Goal: Information Seeking & Learning: Understand process/instructions

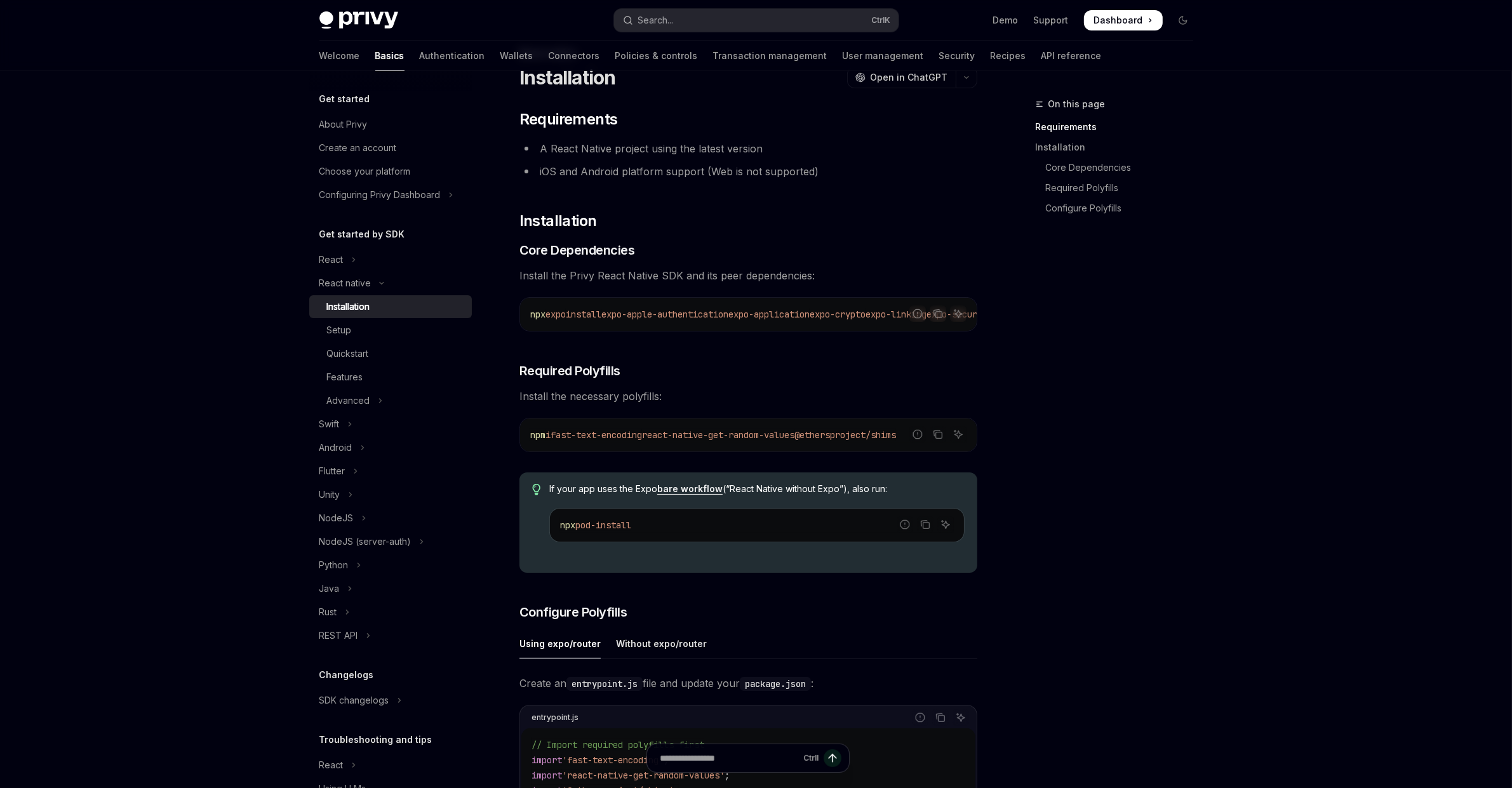
scroll to position [95, 0]
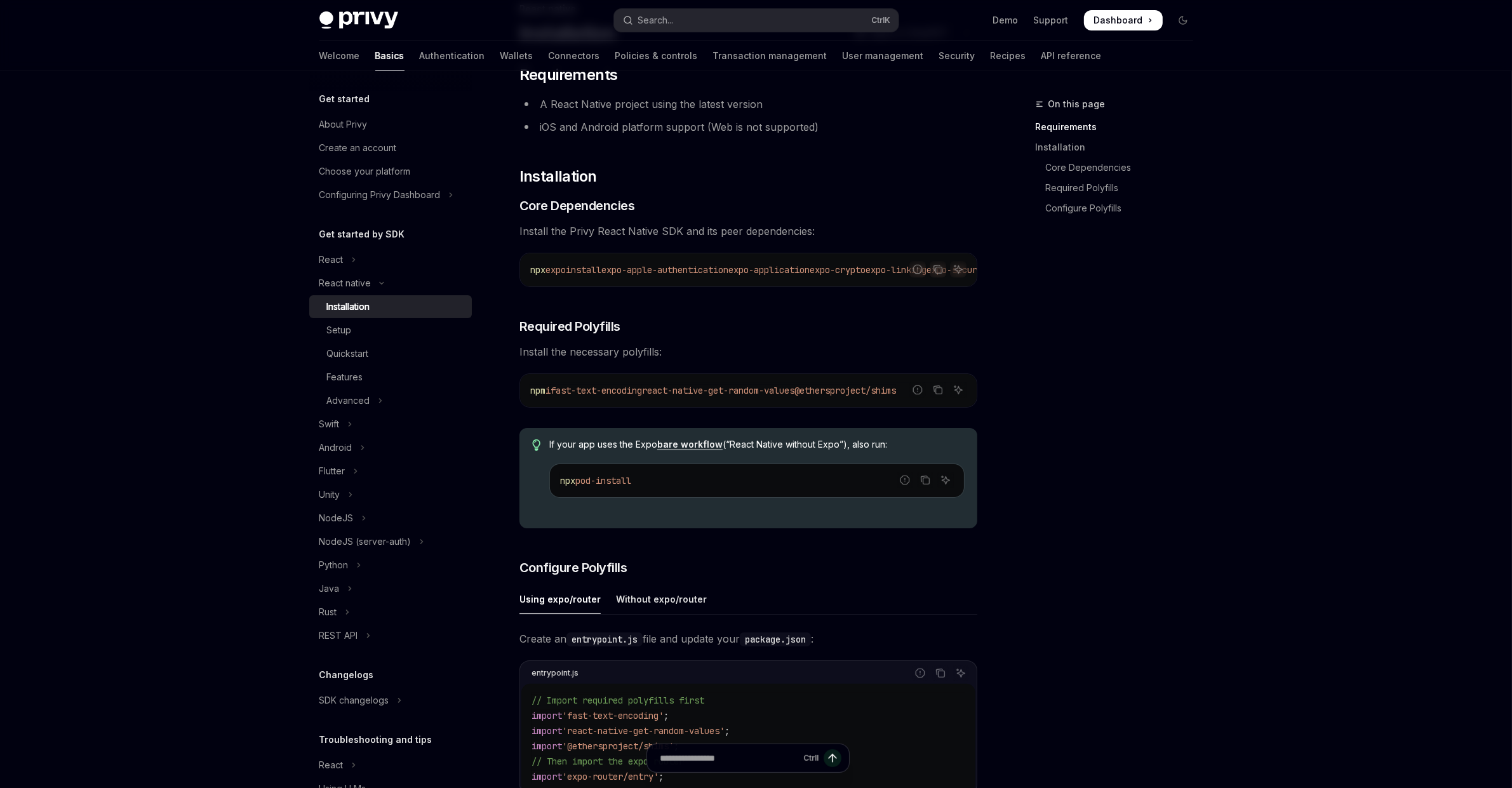
click at [688, 394] on span "react-native-get-random-values" at bounding box center [718, 390] width 152 height 11
click at [685, 391] on span "react-native-get-random-values" at bounding box center [718, 390] width 152 height 11
click at [688, 390] on span "react-native-get-random-values" at bounding box center [718, 390] width 152 height 11
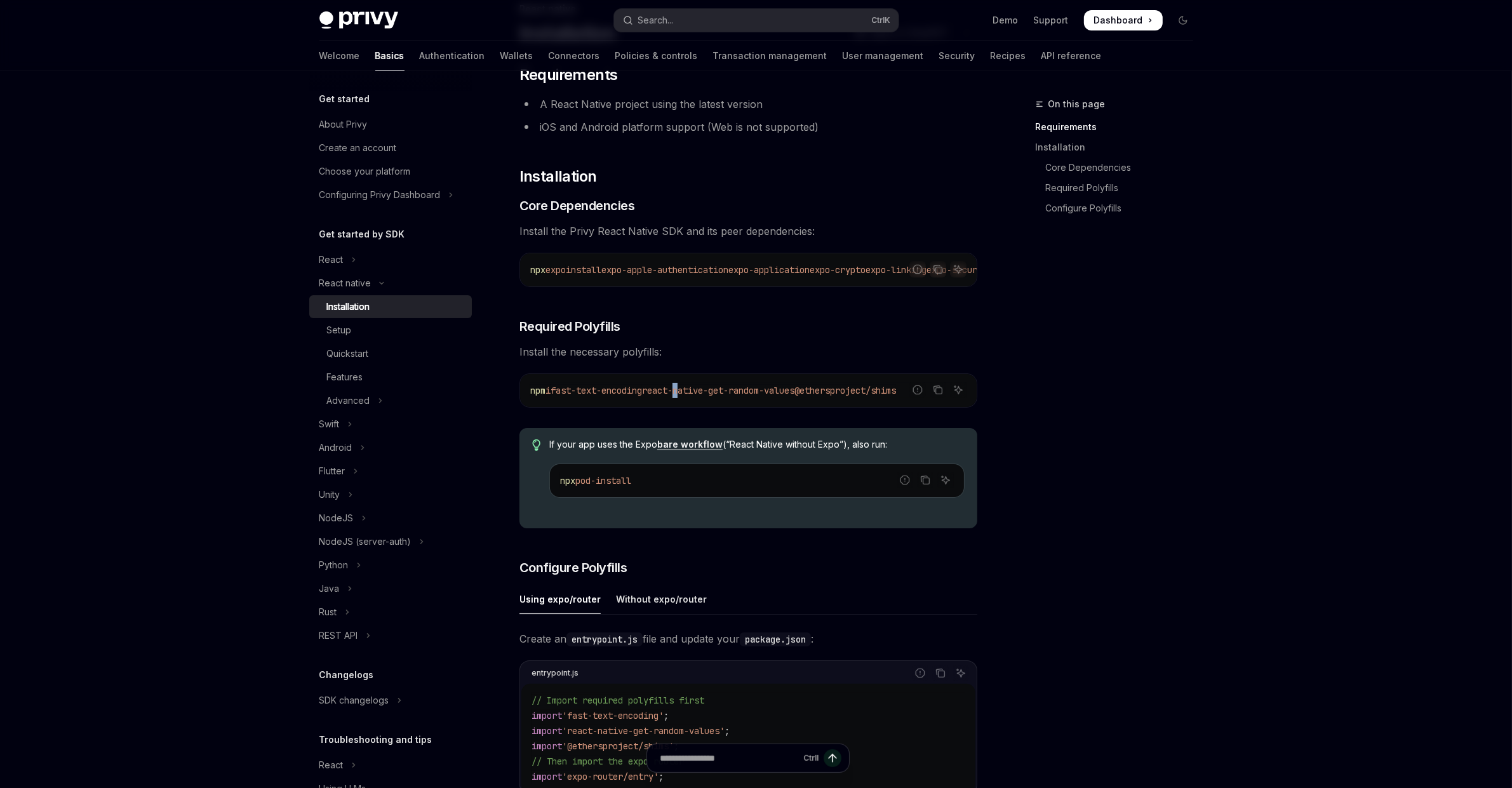
click at [689, 390] on span "react-native-get-random-values" at bounding box center [718, 390] width 152 height 11
click at [664, 396] on span "react-native-get-random-values" at bounding box center [718, 390] width 152 height 11
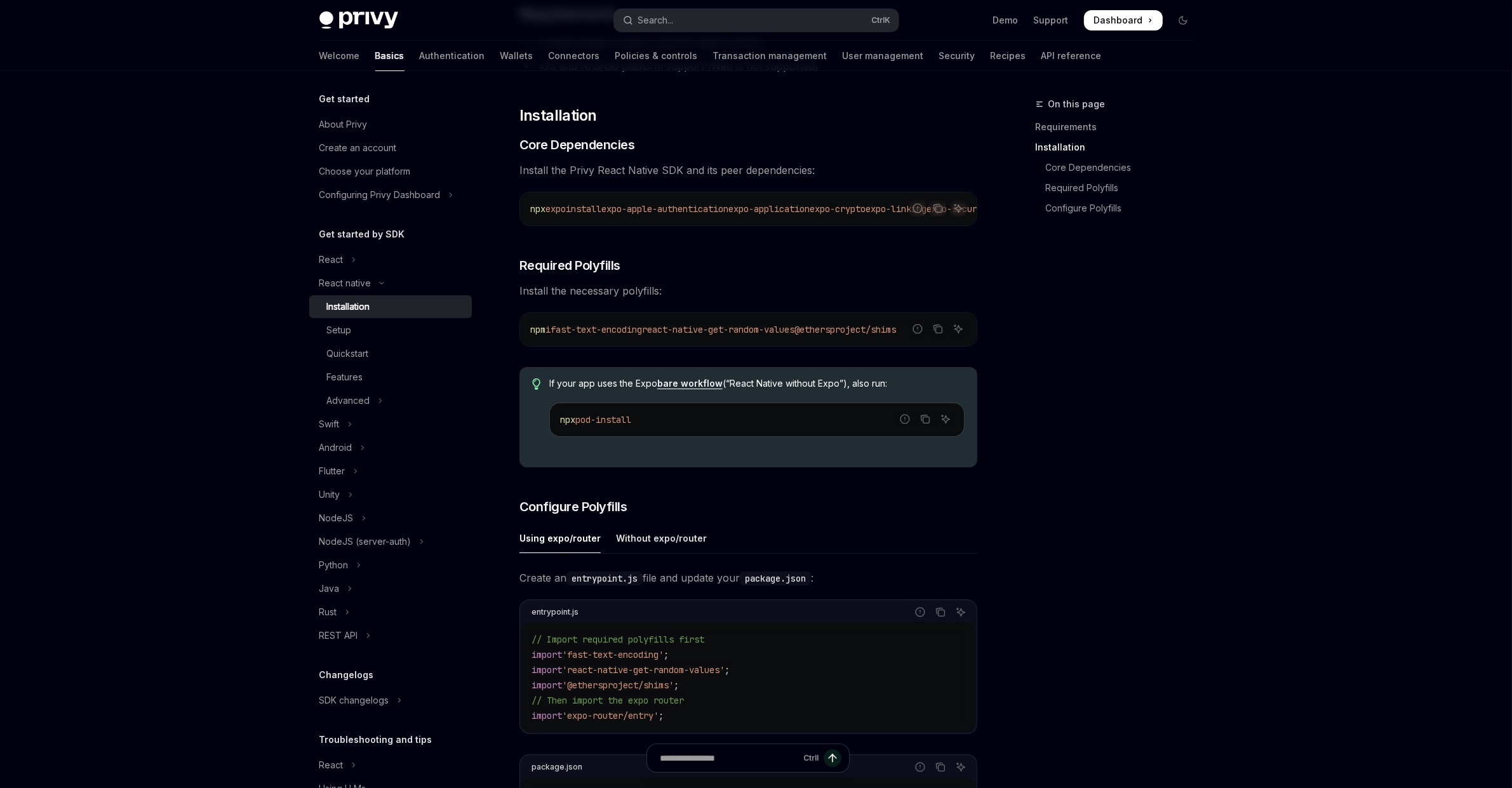
scroll to position [191, 0]
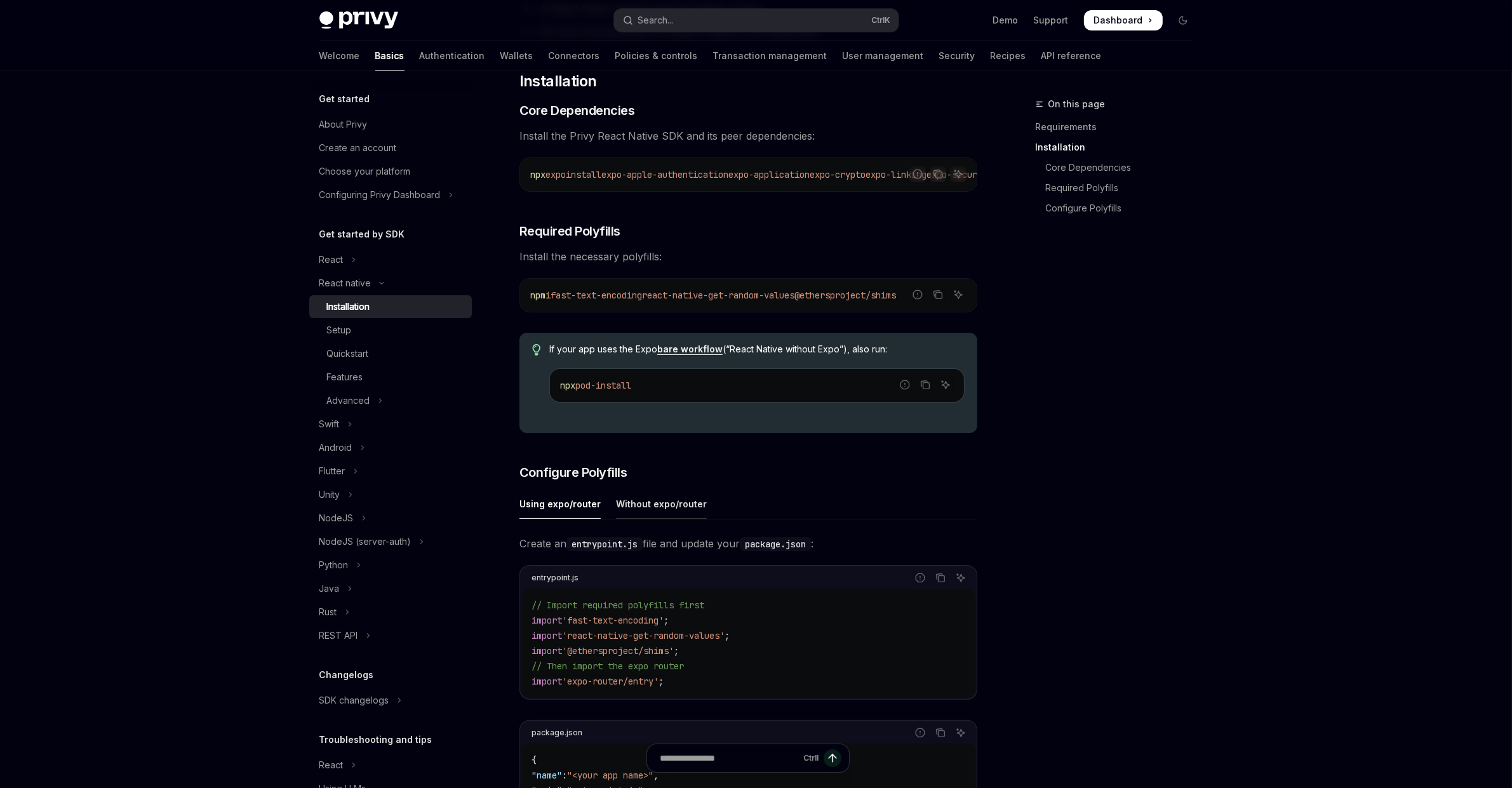
click at [689, 509] on div "Without expo/router" at bounding box center [662, 504] width 91 height 30
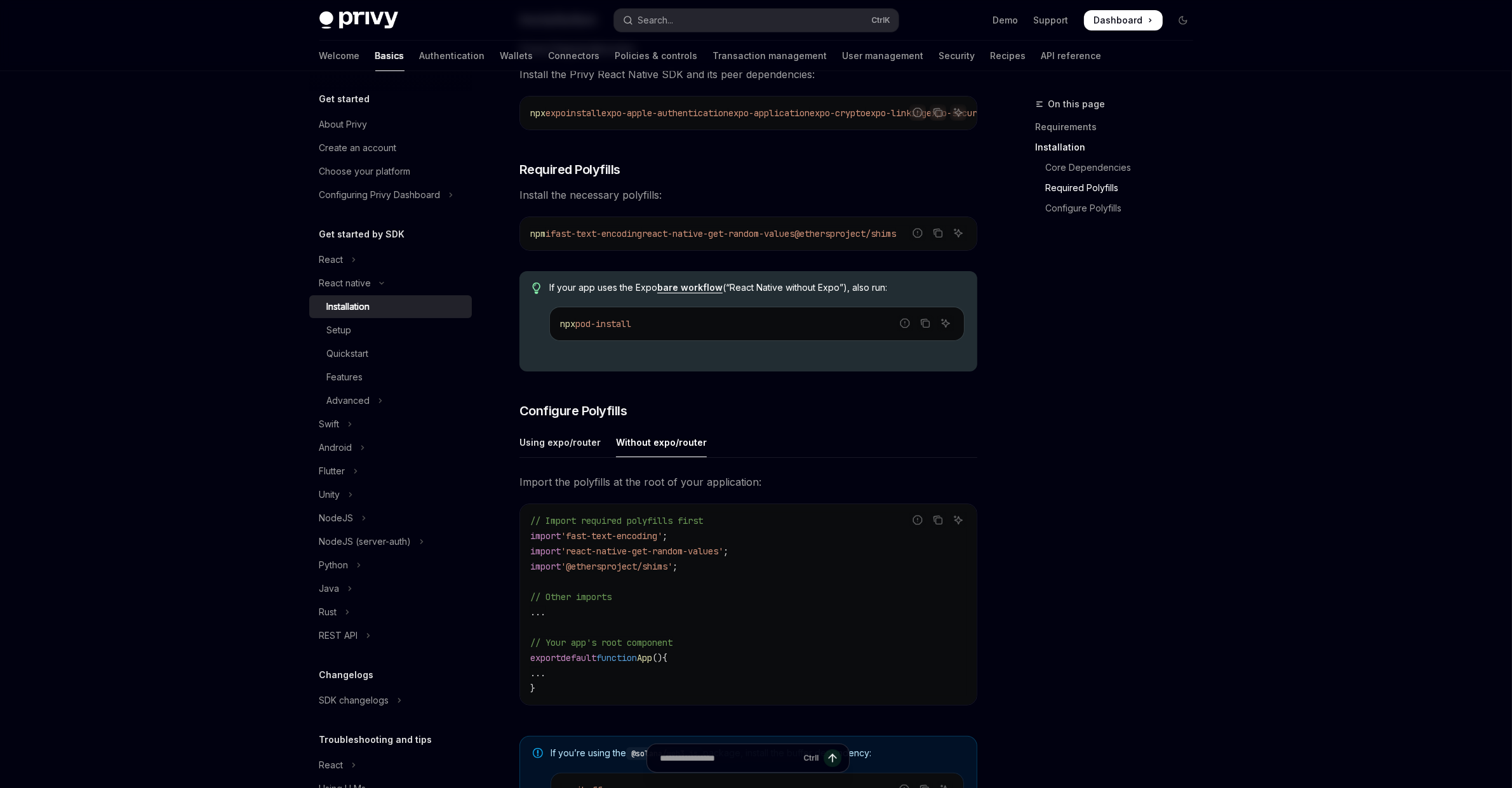
scroll to position [381, 0]
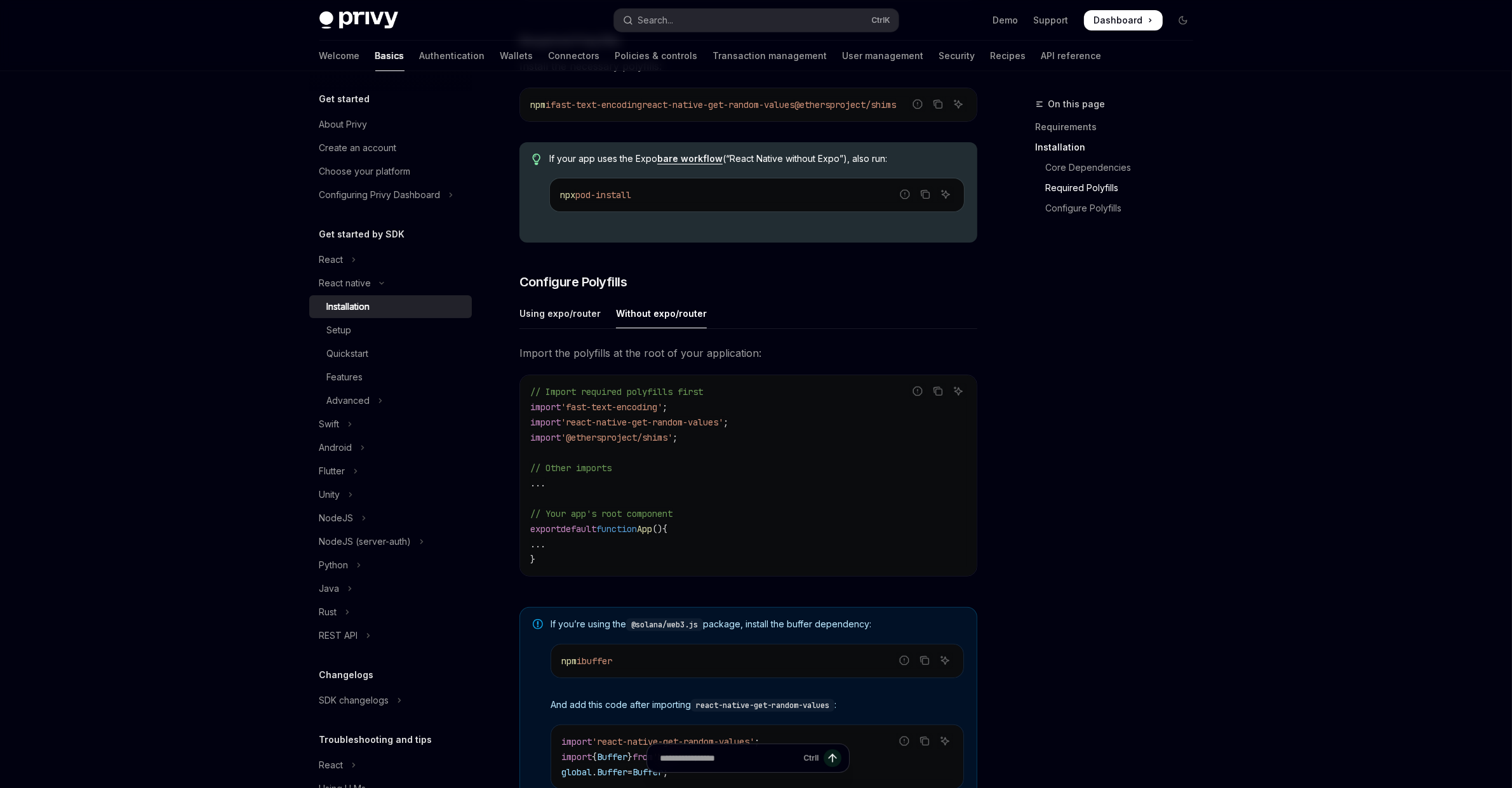
click at [1087, 349] on div "On this page Requirements Installation Core Dependencies Required Polyfills Con…" at bounding box center [1106, 442] width 193 height 691
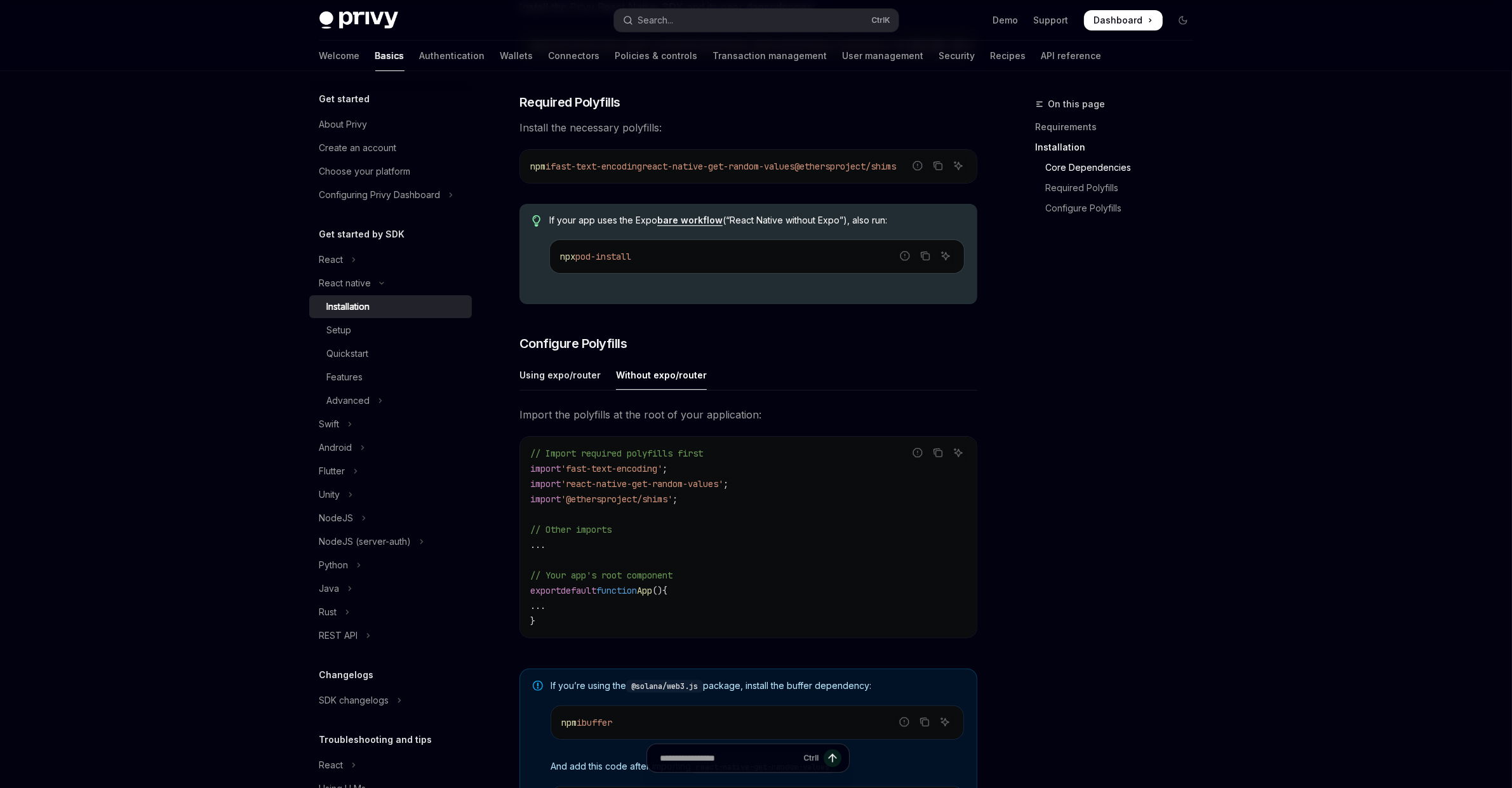
scroll to position [285, 0]
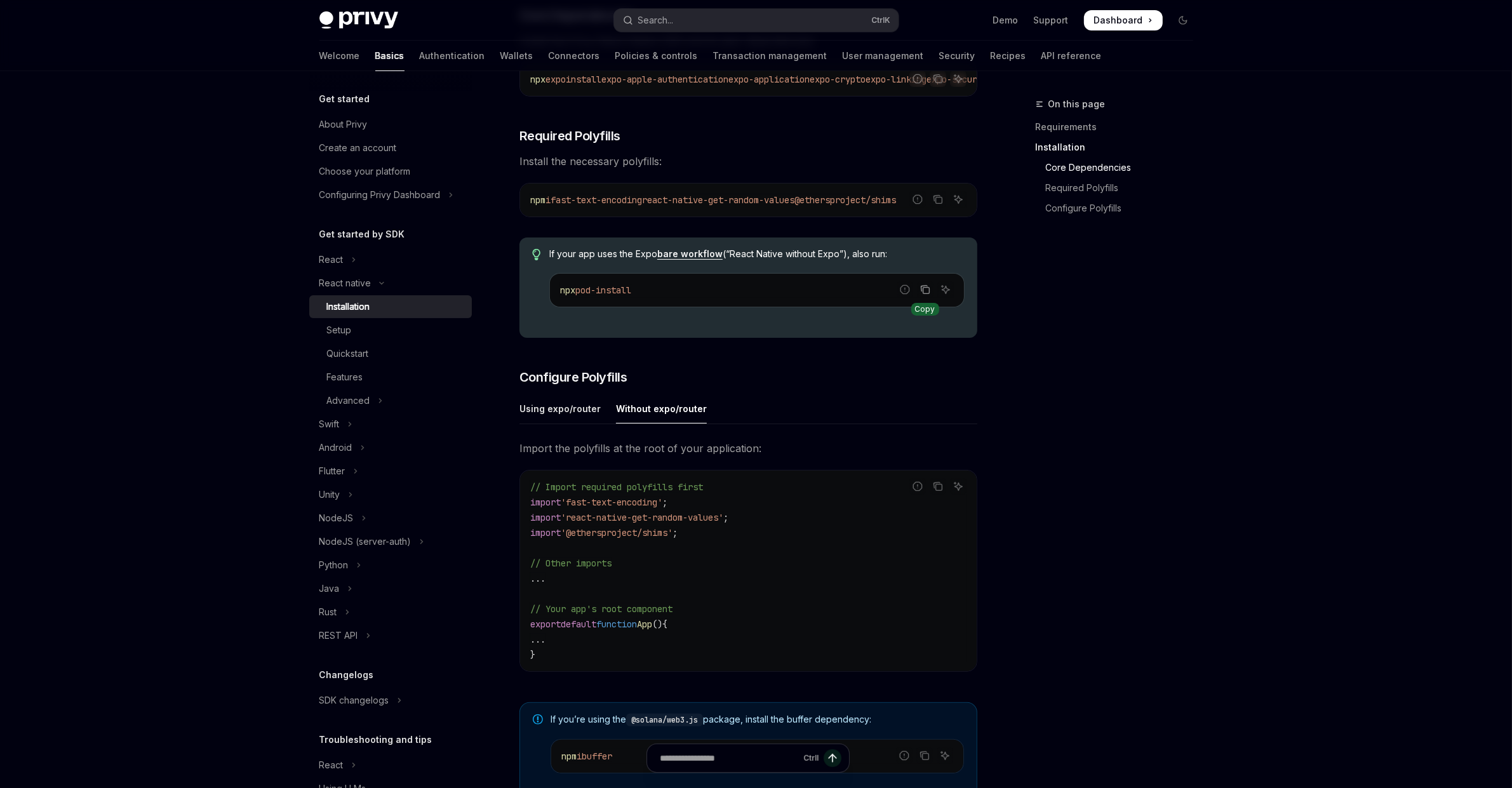
click at [927, 294] on icon "Copy the contents from the code block" at bounding box center [925, 290] width 6 height 6
click at [1291, 477] on div "Skip to main content Privy Docs home page Search... Ctrl K Demo Support Dashboa…" at bounding box center [756, 440] width 1512 height 1451
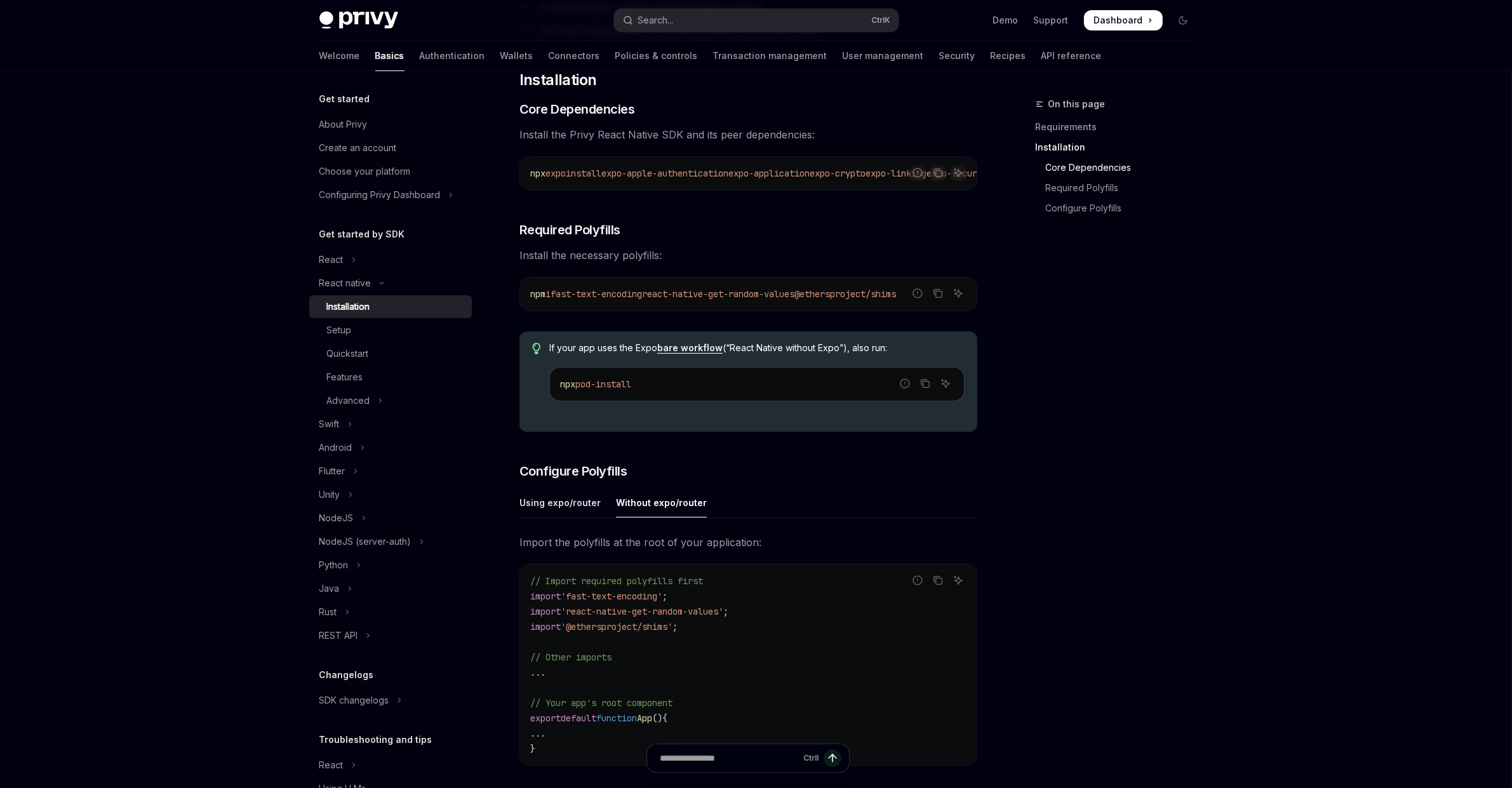
scroll to position [191, 0]
click at [1269, 571] on div "Skip to main content Privy Docs home page Search... Ctrl K Demo Support Dashboa…" at bounding box center [756, 534] width 1512 height 1451
click at [564, 510] on div "Using expo/router" at bounding box center [560, 504] width 82 height 30
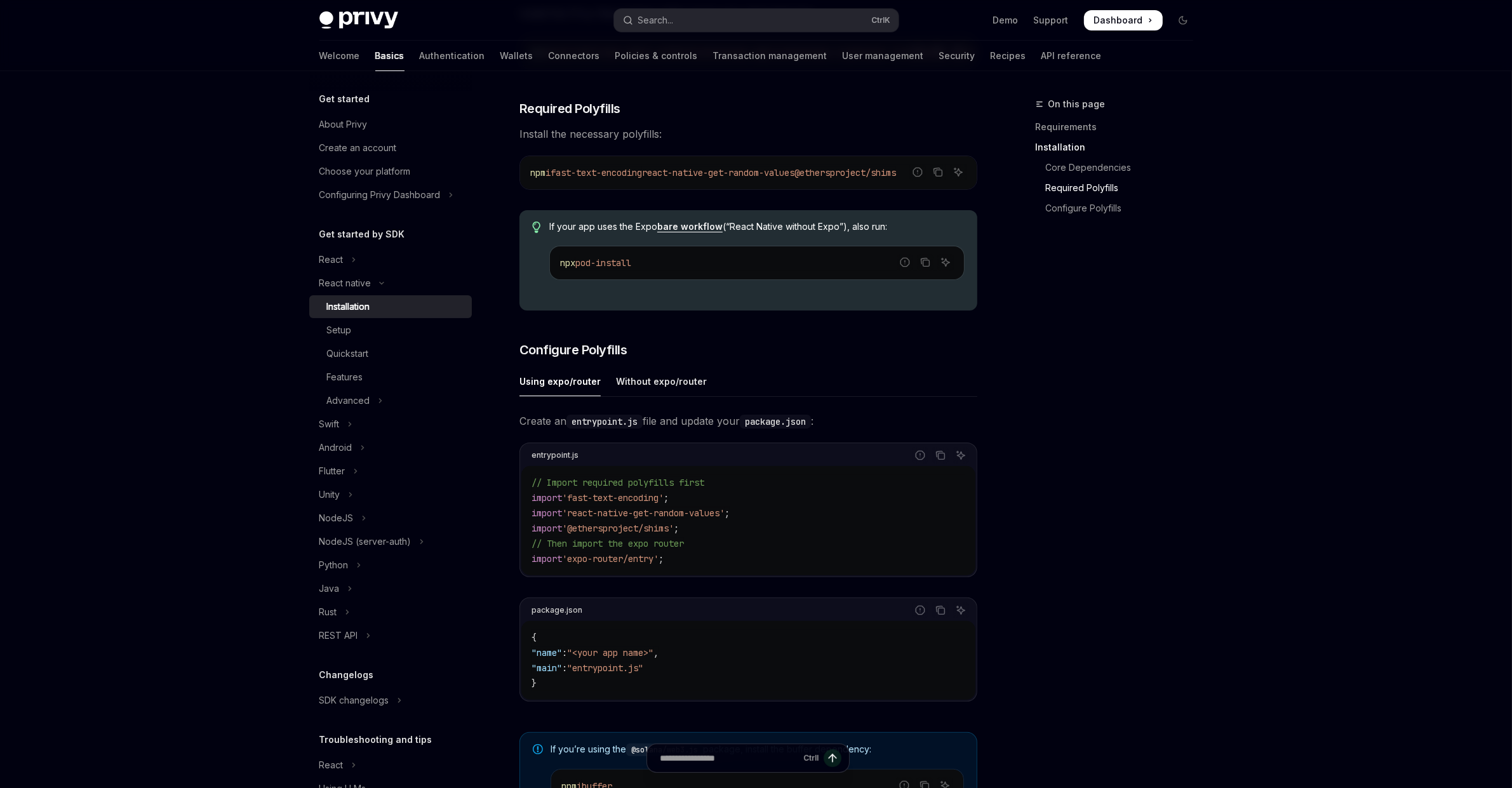
scroll to position [476, 0]
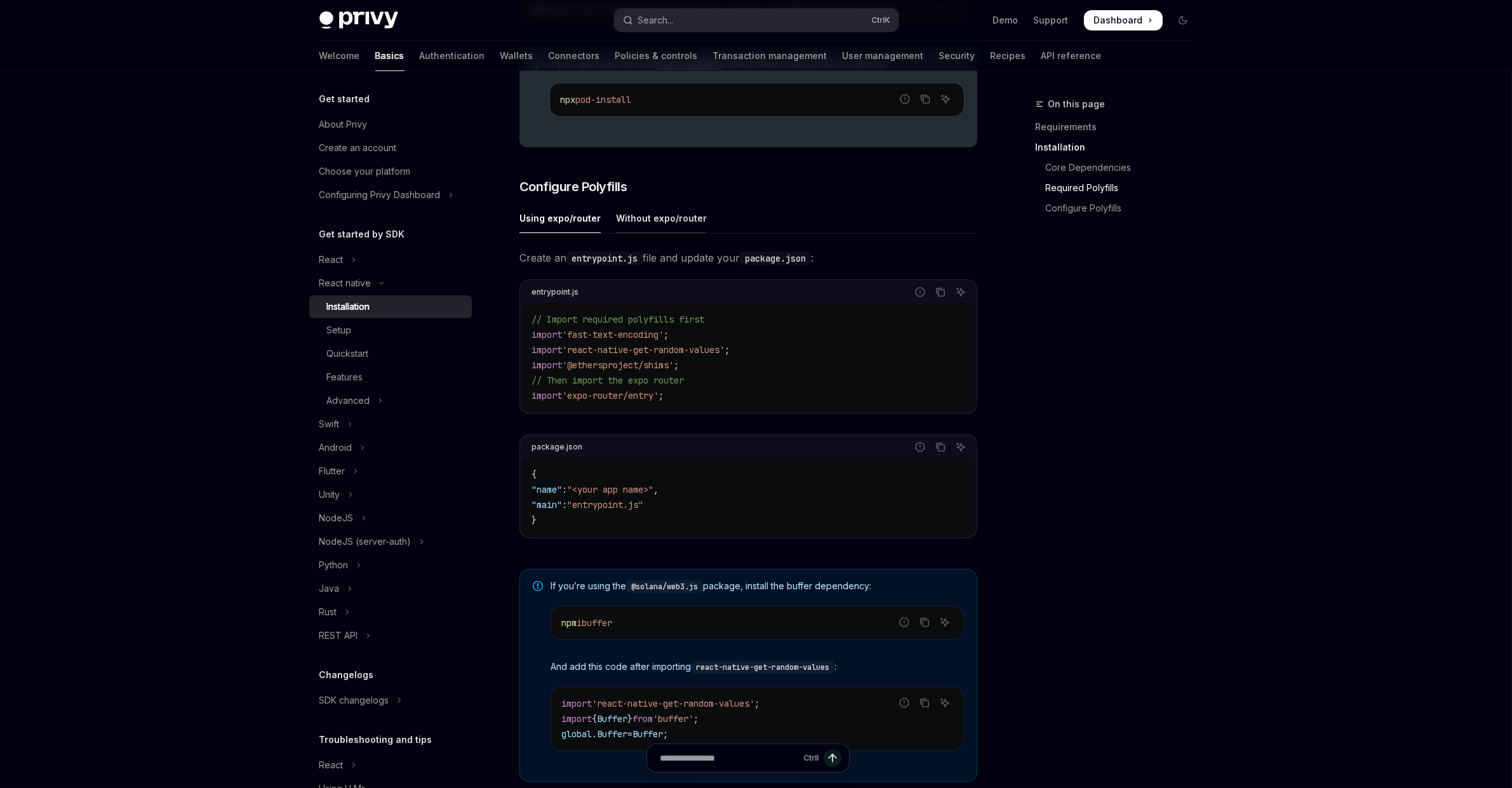
click at [630, 223] on div "Without expo/router" at bounding box center [662, 217] width 91 height 30
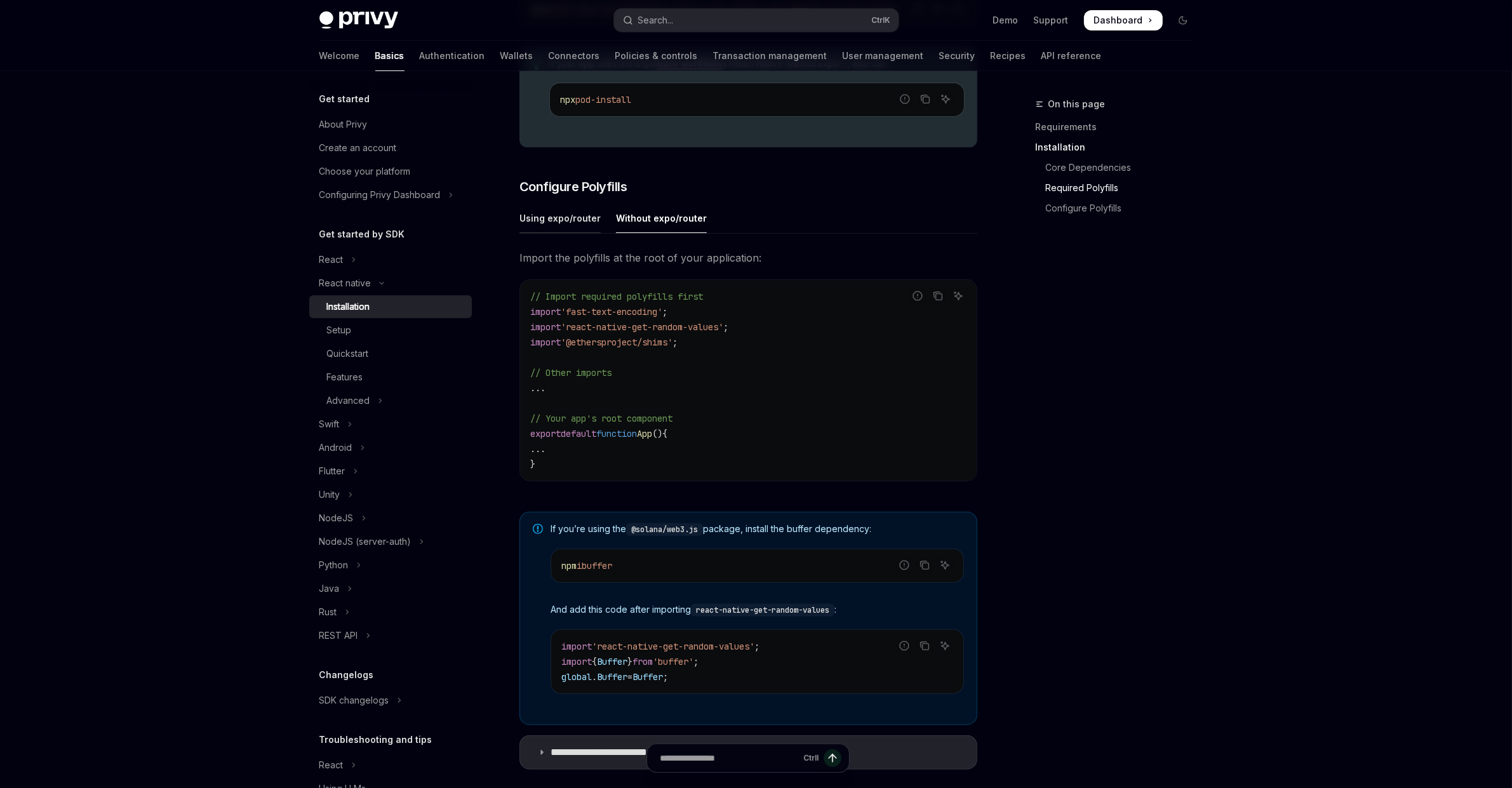
click at [560, 229] on div "Using expo/router" at bounding box center [560, 217] width 82 height 30
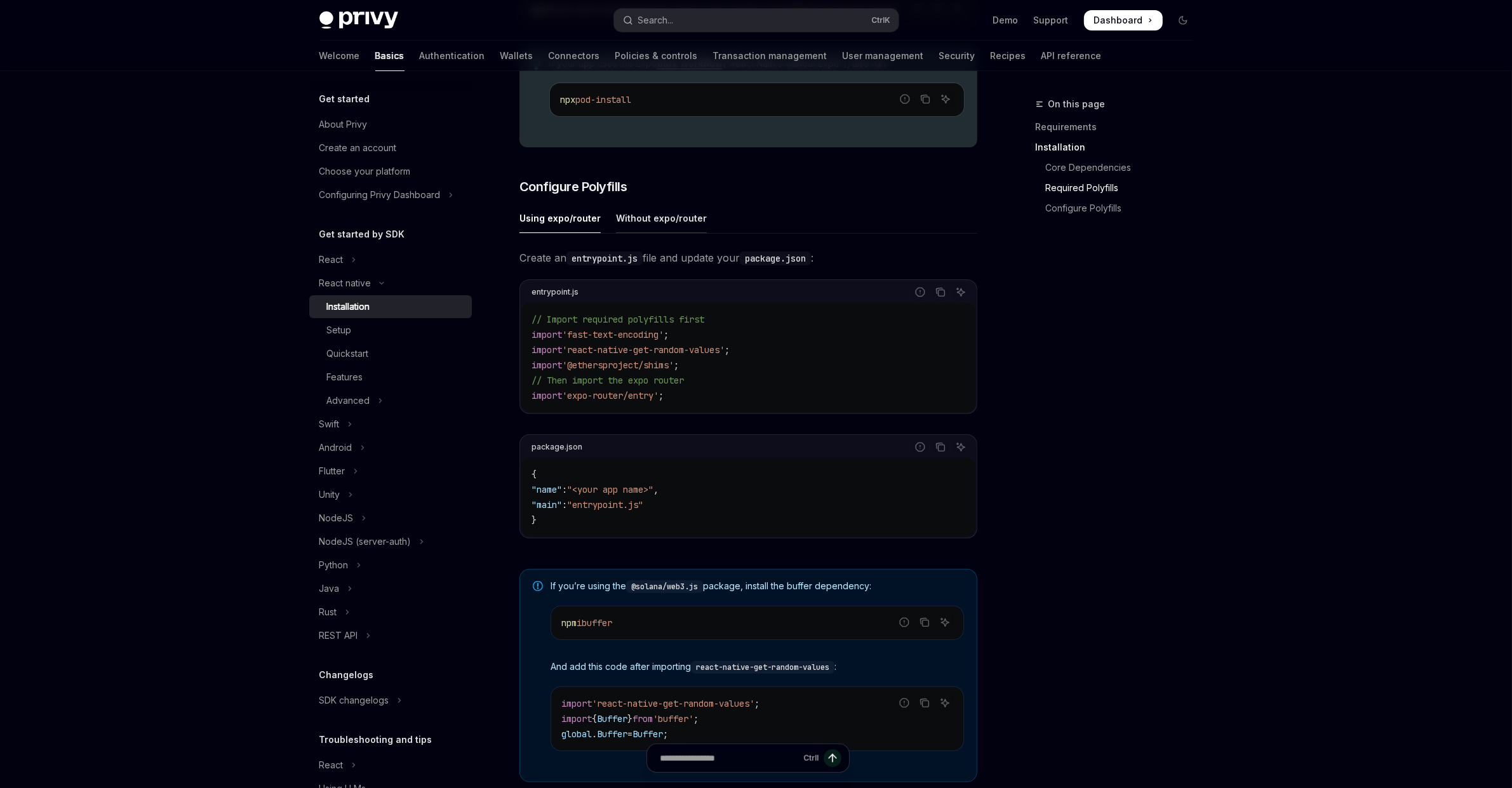
click at [630, 229] on div "Without expo/router" at bounding box center [662, 217] width 91 height 30
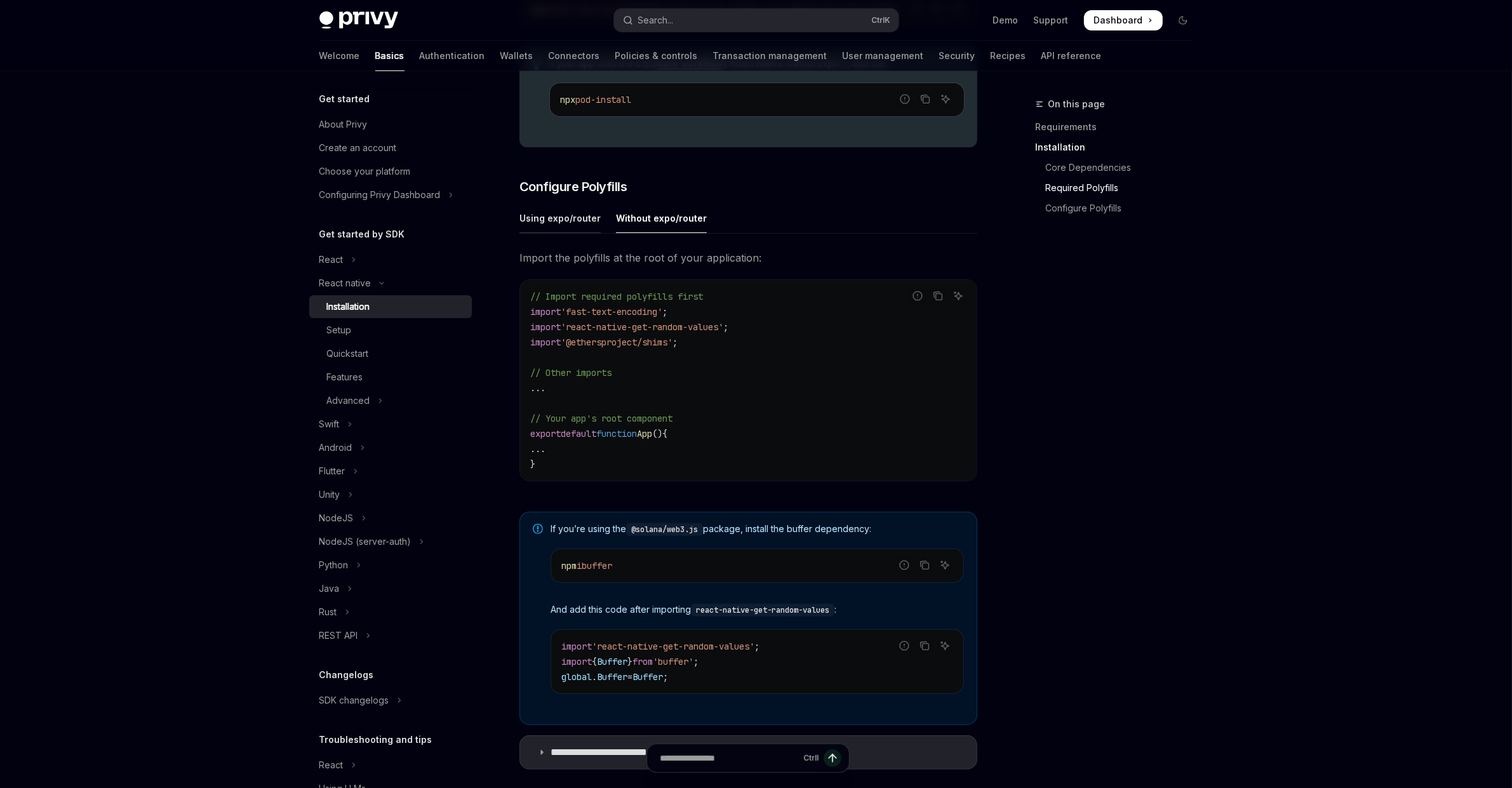
click at [571, 233] on div "Using expo/router" at bounding box center [560, 217] width 82 height 30
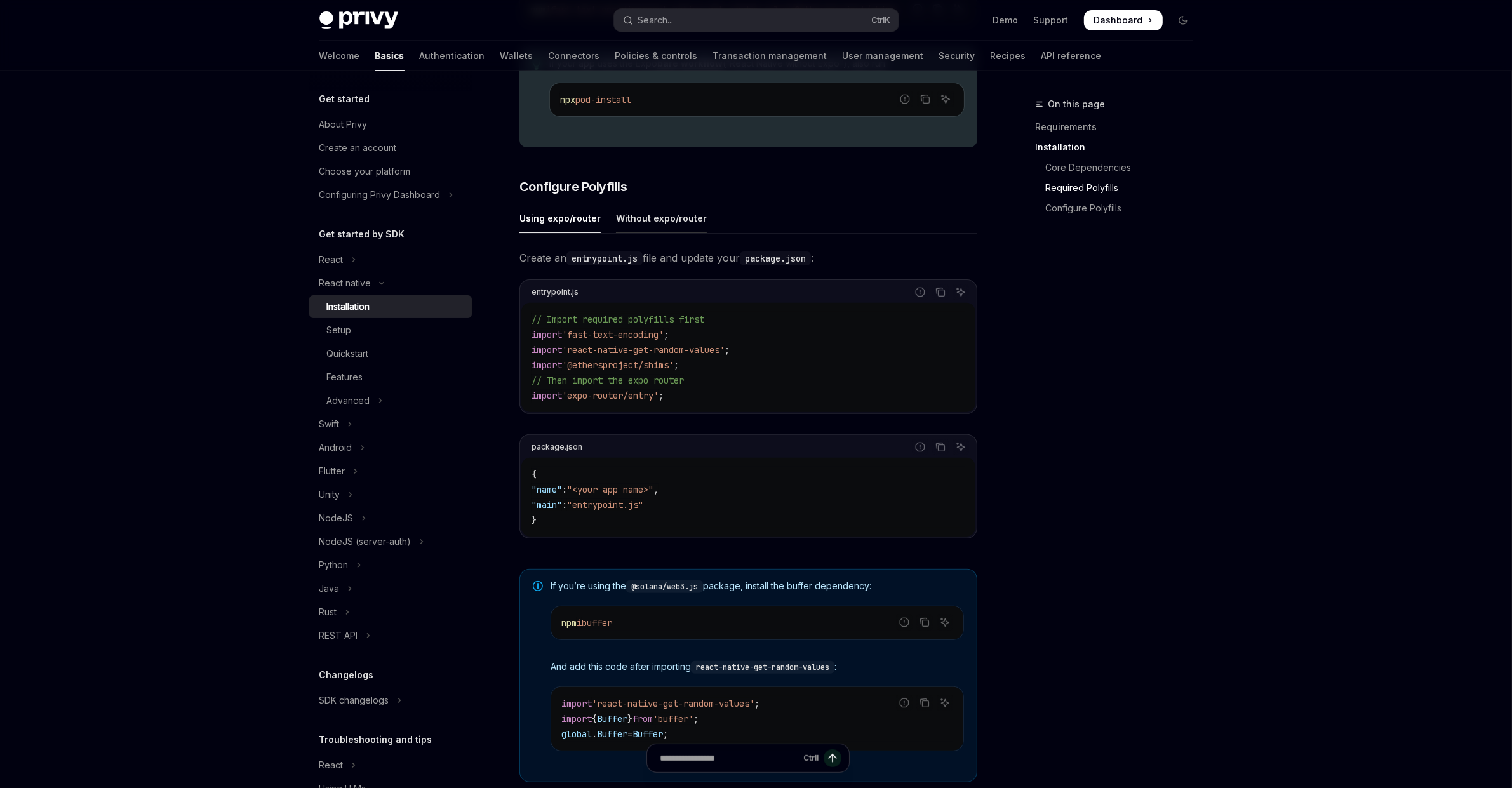
click at [631, 228] on div "Without expo/router" at bounding box center [662, 217] width 91 height 30
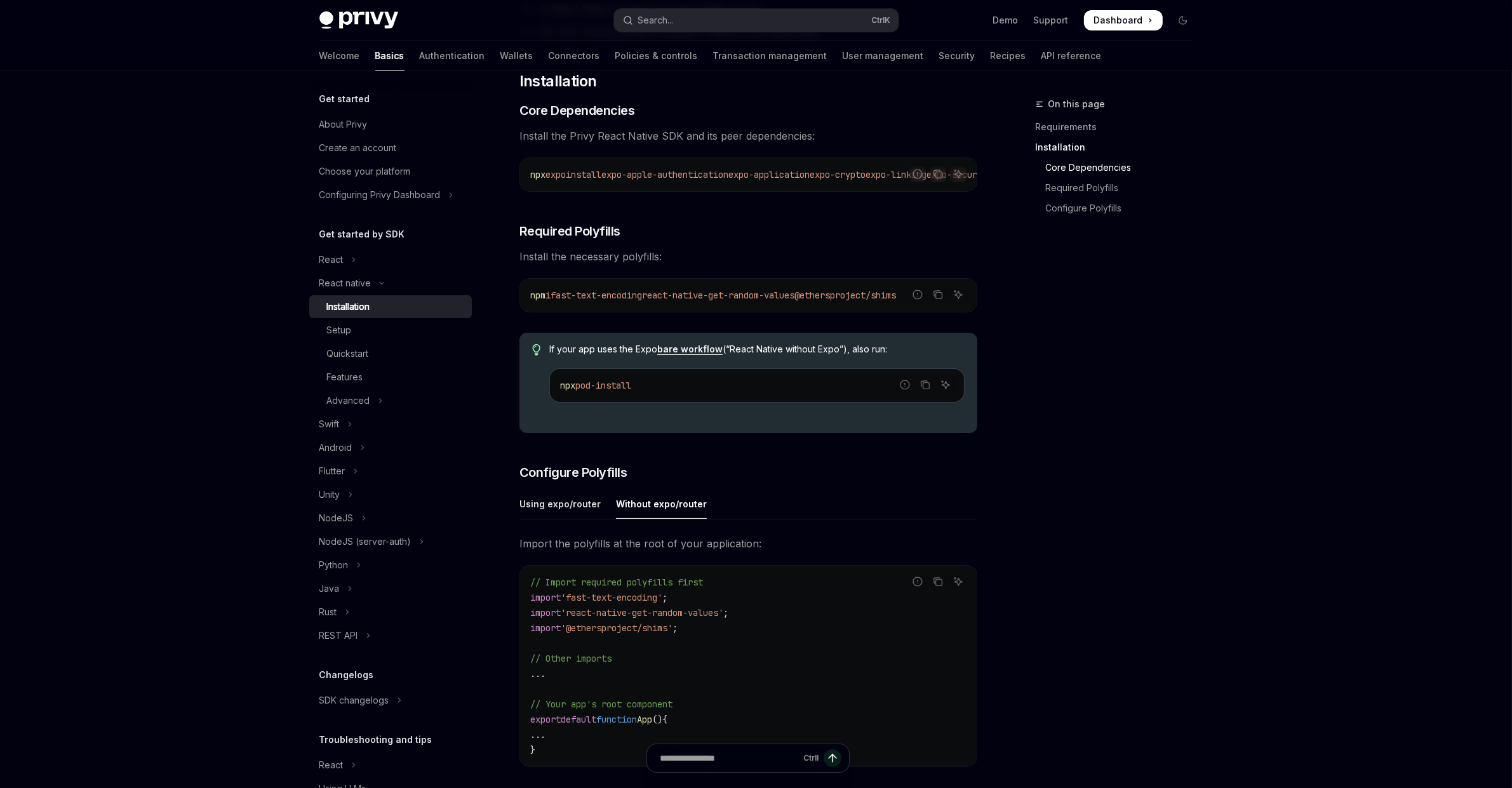
scroll to position [285, 0]
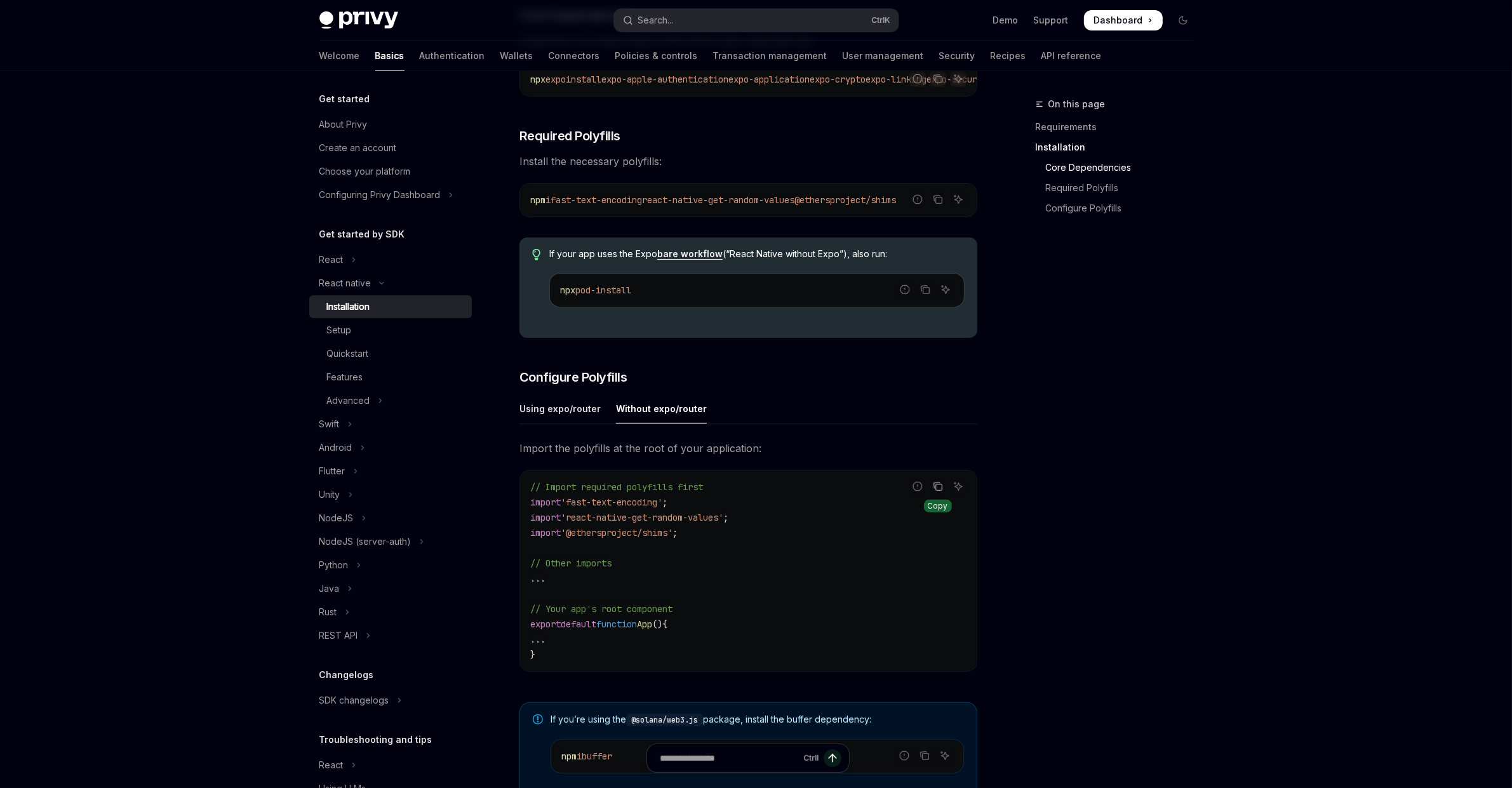
click at [937, 488] on icon "Copy the contents from the code block" at bounding box center [936, 485] width 6 height 6
click at [1099, 414] on div "On this page Requirements Installation Core Dependencies Required Polyfills Con…" at bounding box center [1106, 442] width 193 height 691
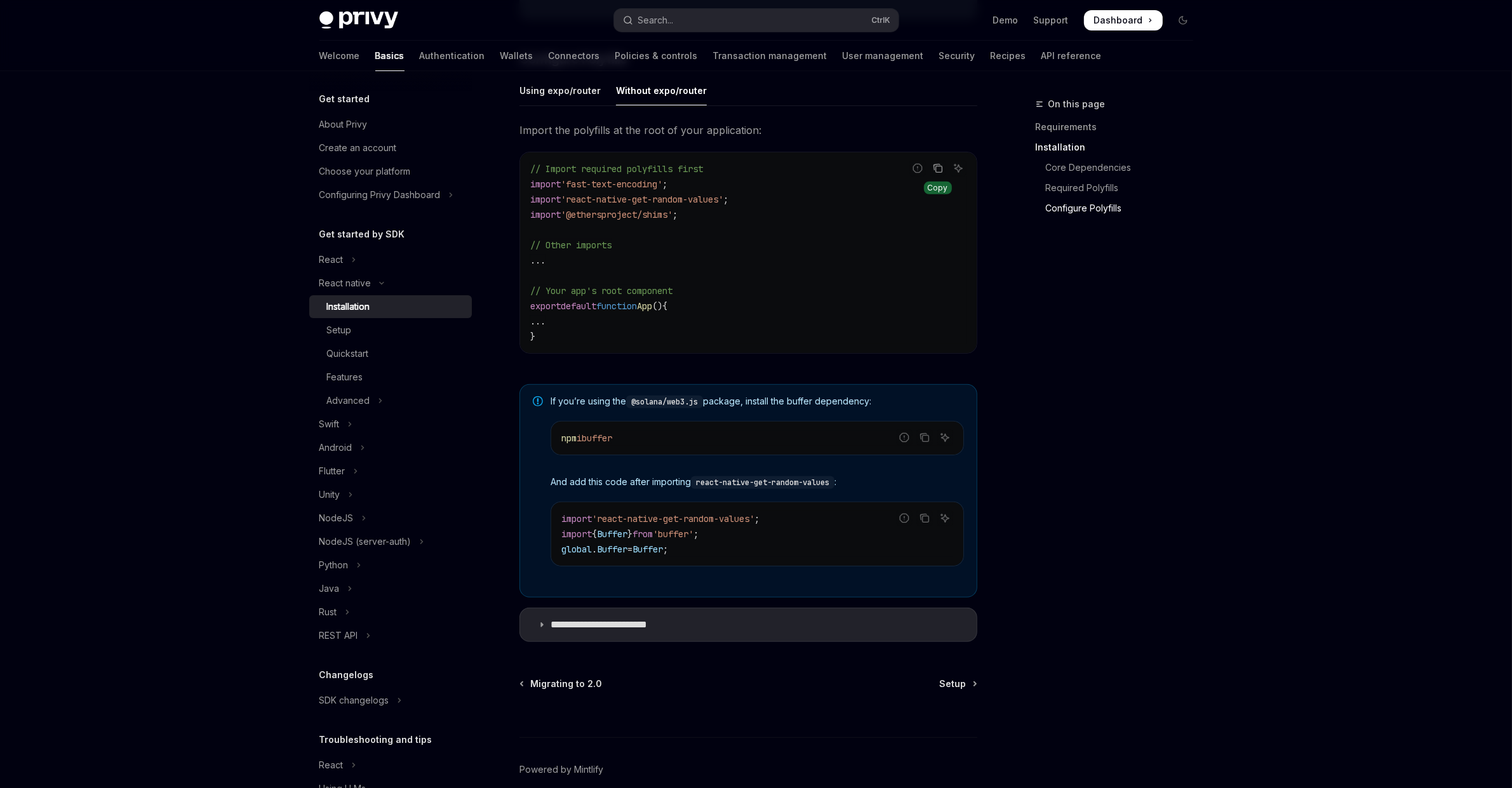
scroll to position [476, 0]
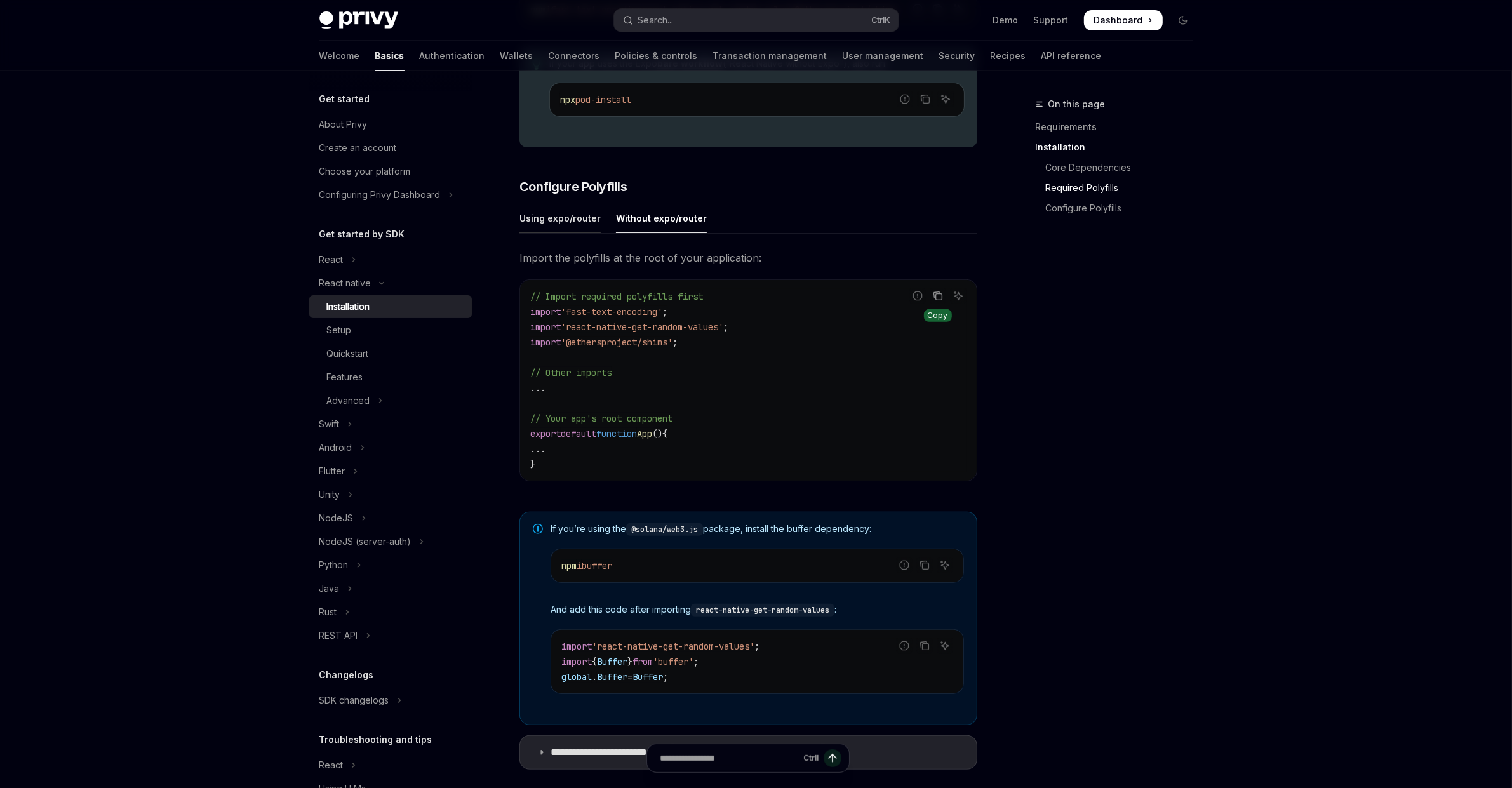
click at [565, 224] on div "Using expo/router" at bounding box center [560, 217] width 82 height 30
type textarea "*"
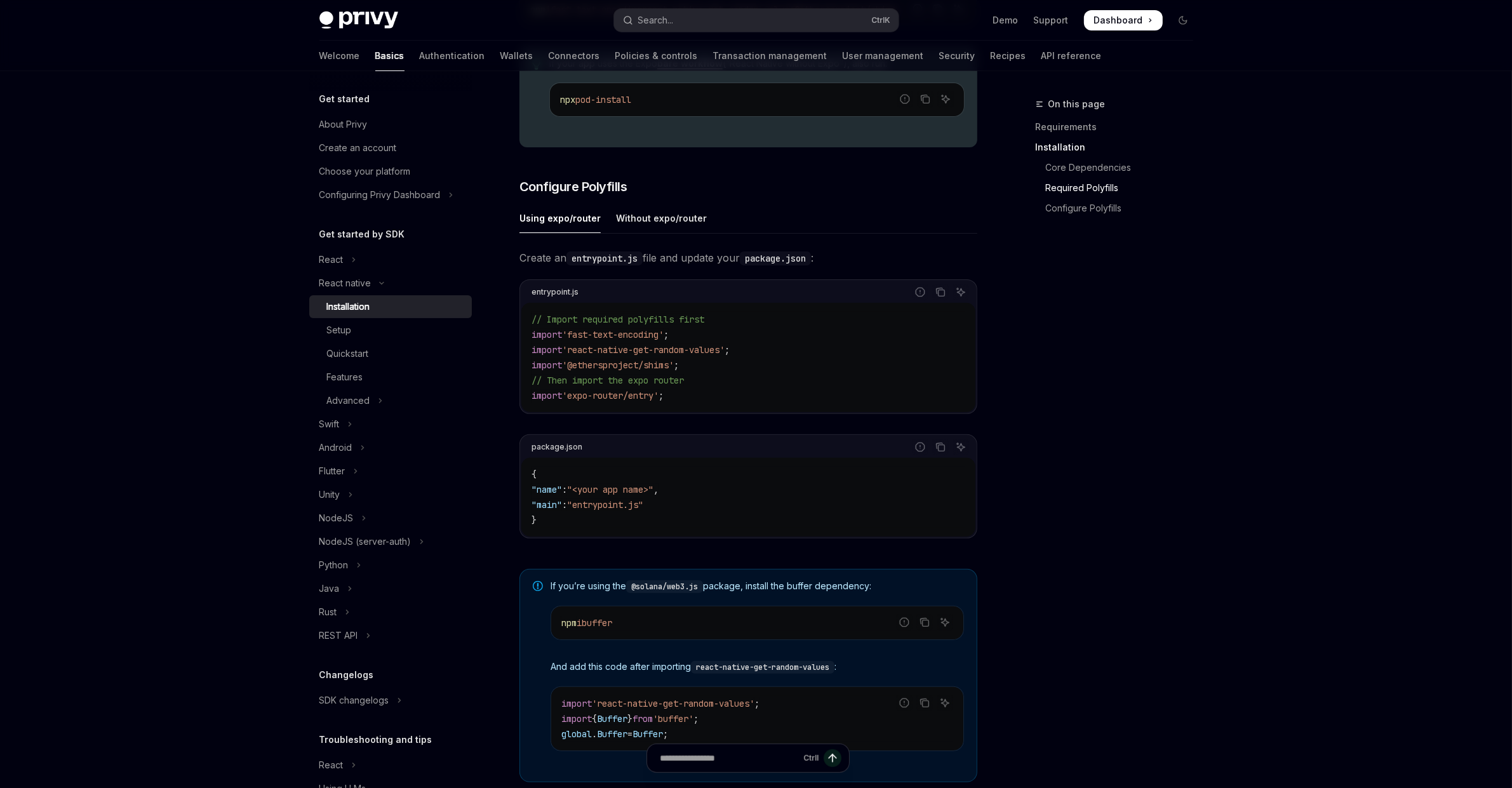
click at [1130, 451] on div "On this page Requirements Installation Core Dependencies Required Polyfills Con…" at bounding box center [1106, 442] width 193 height 691
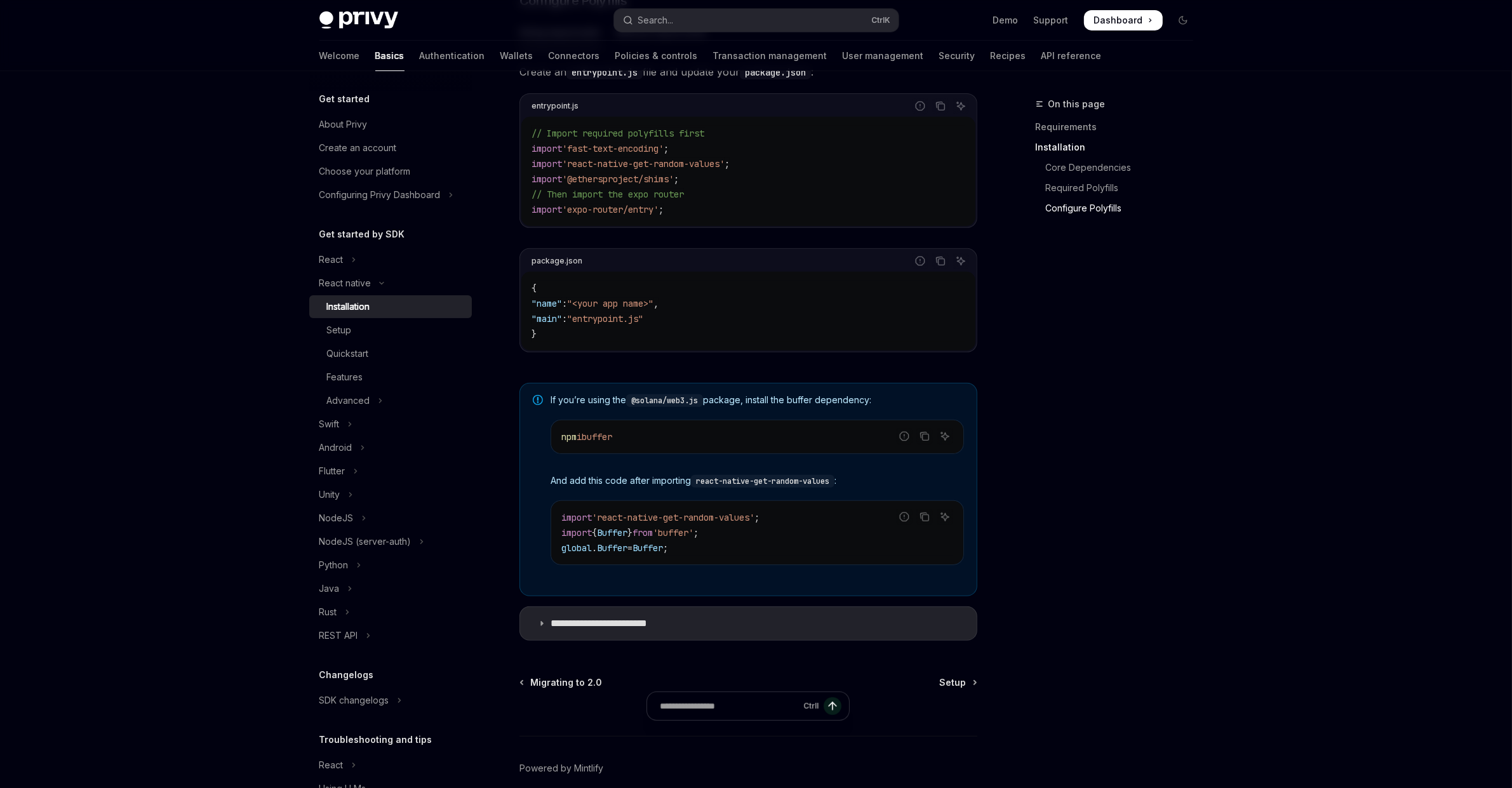
scroll to position [667, 0]
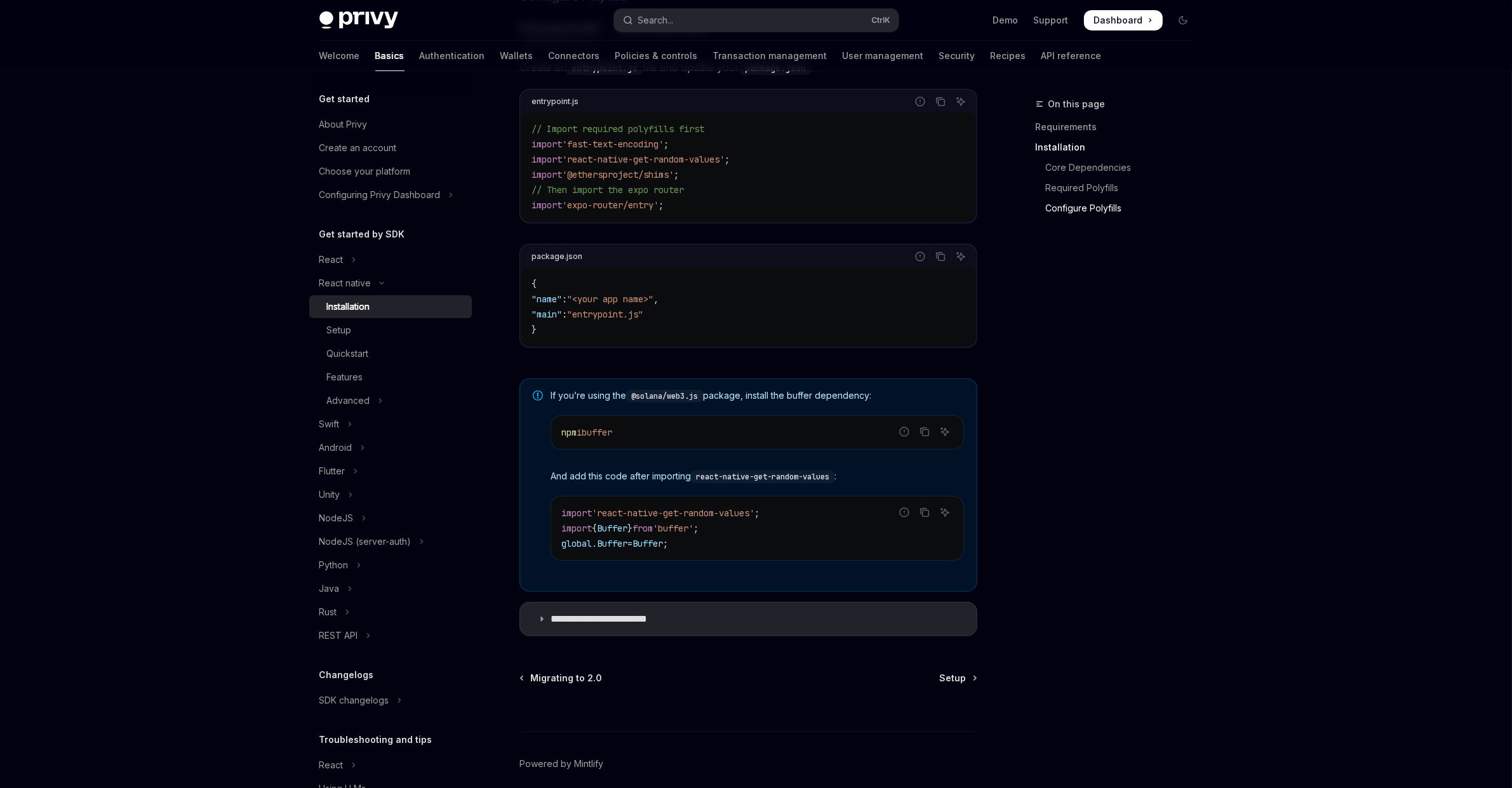
click at [679, 401] on code "@solana/web3.js" at bounding box center [664, 396] width 77 height 13
click at [827, 397] on span "If you’re using the @solana/web3.js package, install the buffer dependency:" at bounding box center [756, 396] width 413 height 14
click at [985, 385] on div "On this page Requirements Installation Core Dependencies Required Polyfills Con…" at bounding box center [756, 123] width 894 height 1437
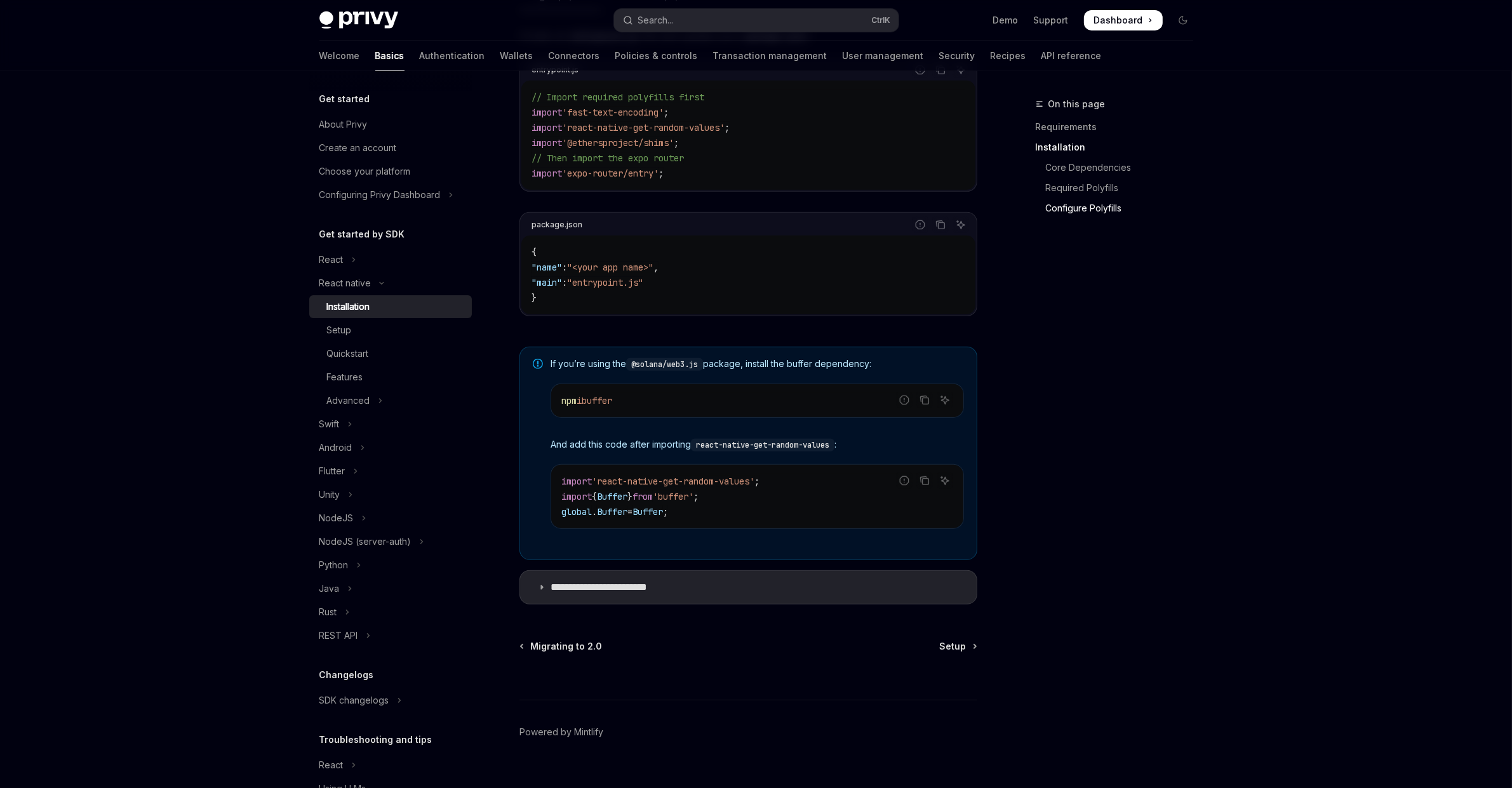
scroll to position [728, 0]
